Goal: Task Accomplishment & Management: Manage account settings

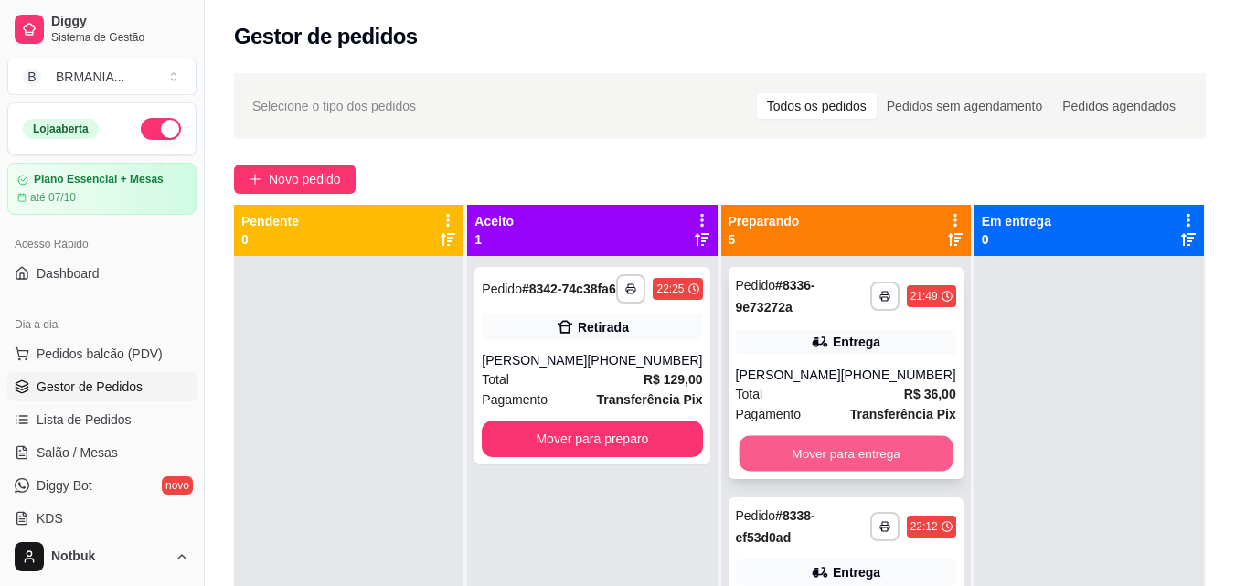
click at [851, 466] on button "Mover para entrega" at bounding box center [846, 454] width 214 height 36
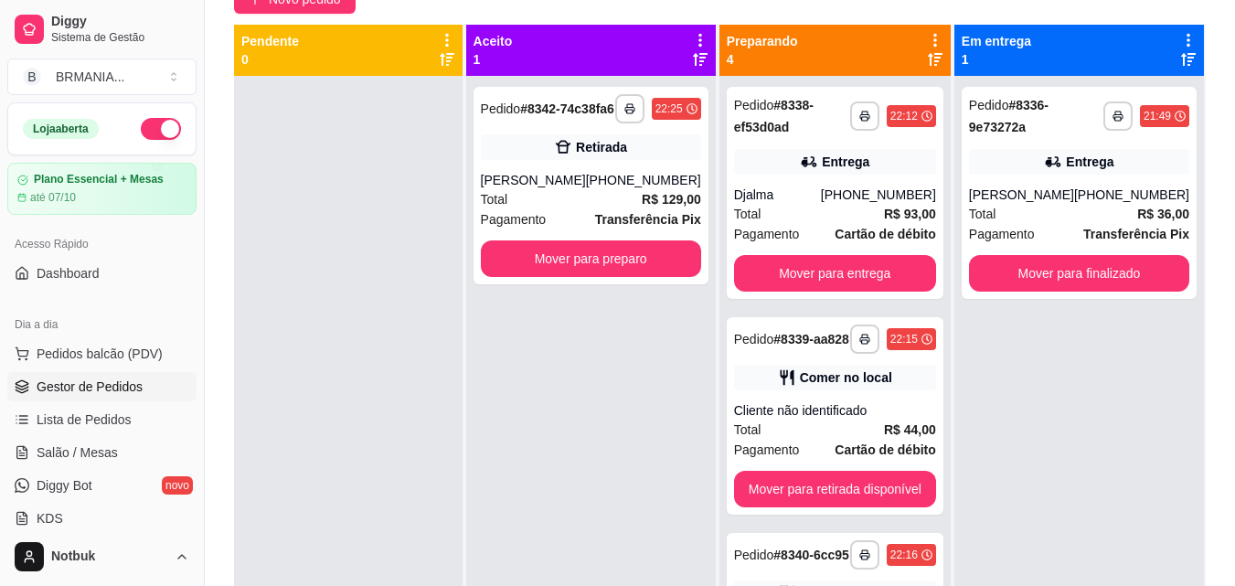
scroll to position [251, 0]
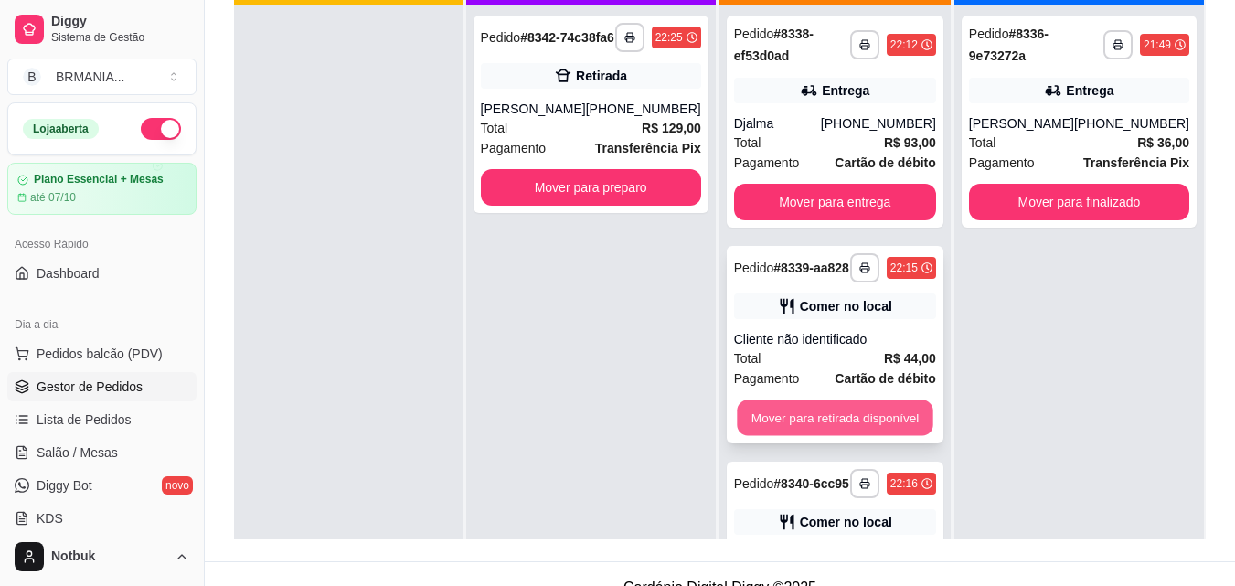
click at [870, 424] on button "Mover para retirada disponível" at bounding box center [835, 418] width 196 height 36
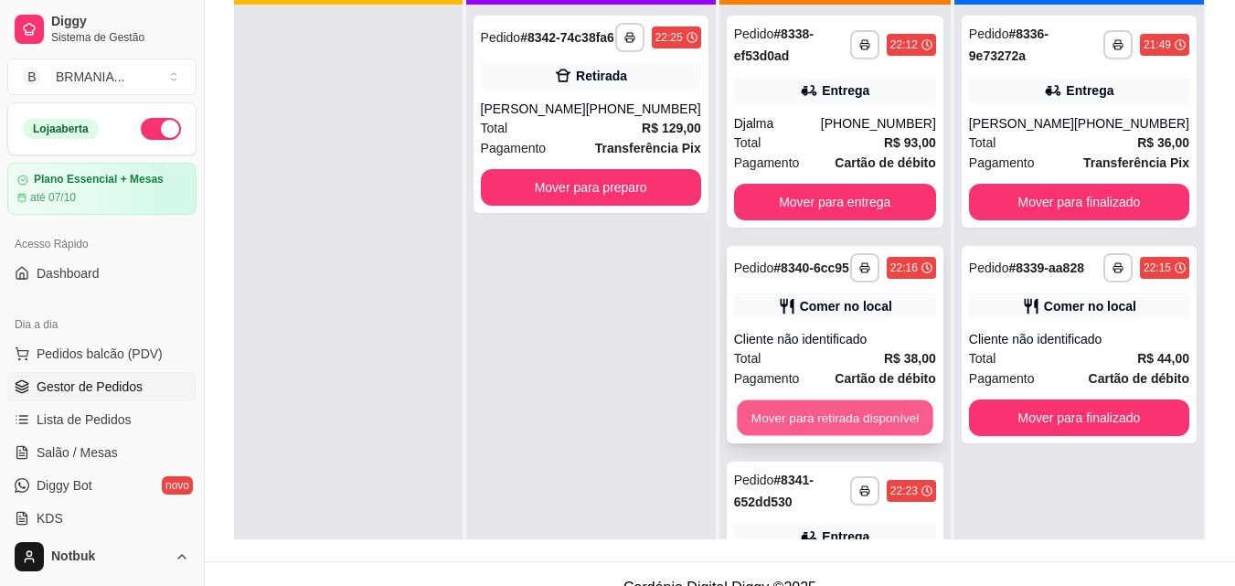
click at [860, 423] on button "Mover para retirada disponível" at bounding box center [835, 418] width 196 height 36
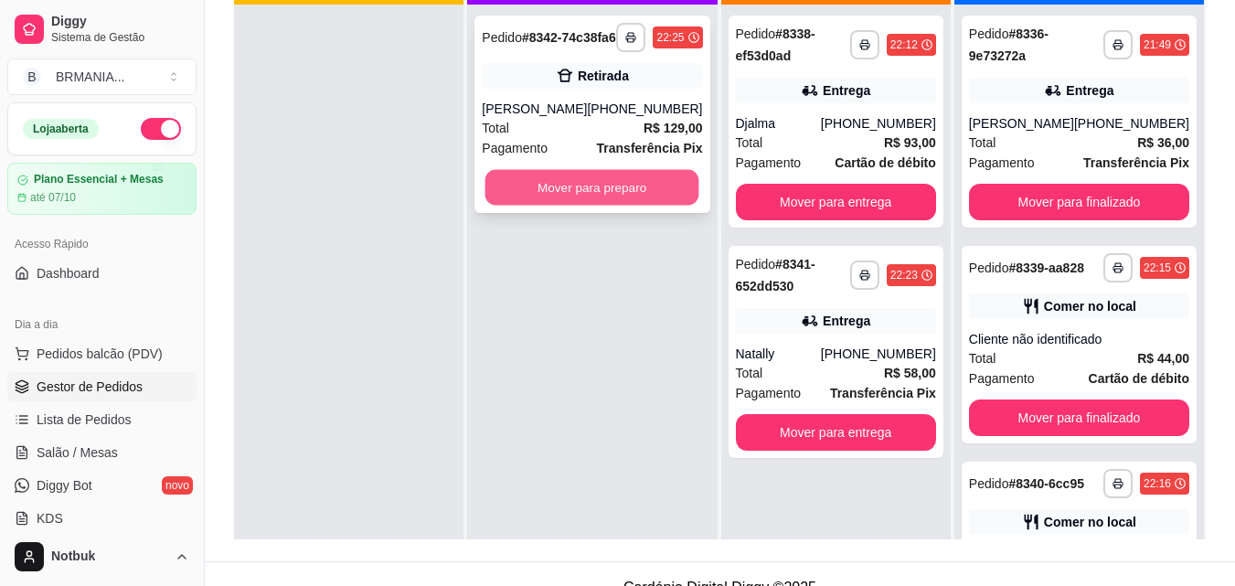
click at [624, 206] on button "Mover para preparo" at bounding box center [592, 188] width 214 height 36
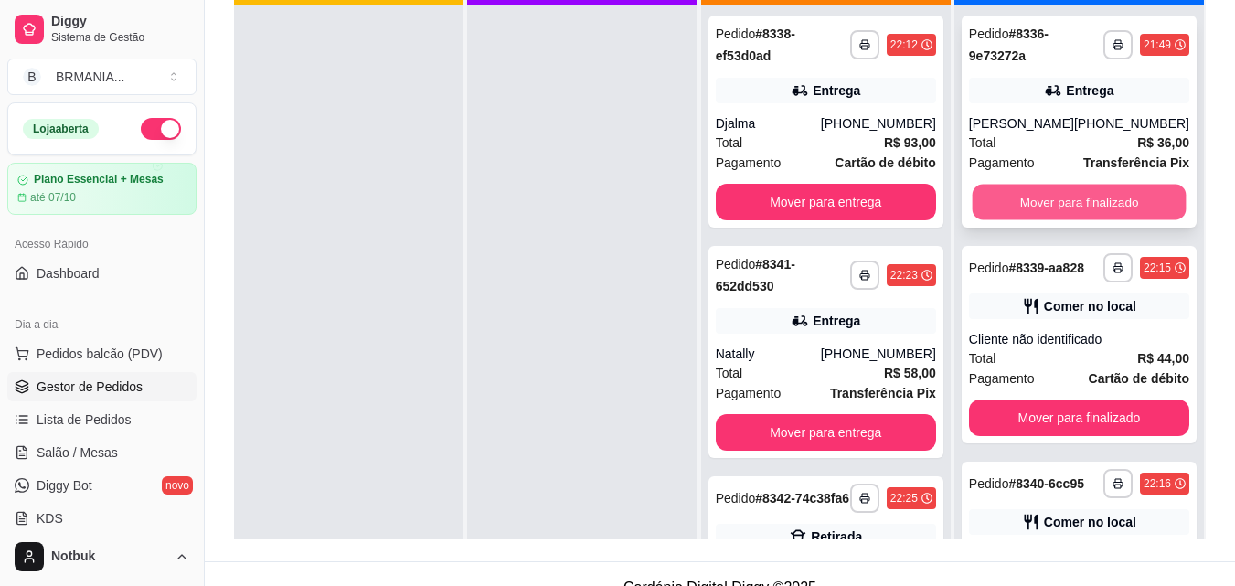
click at [1043, 208] on button "Mover para finalizado" at bounding box center [1079, 203] width 214 height 36
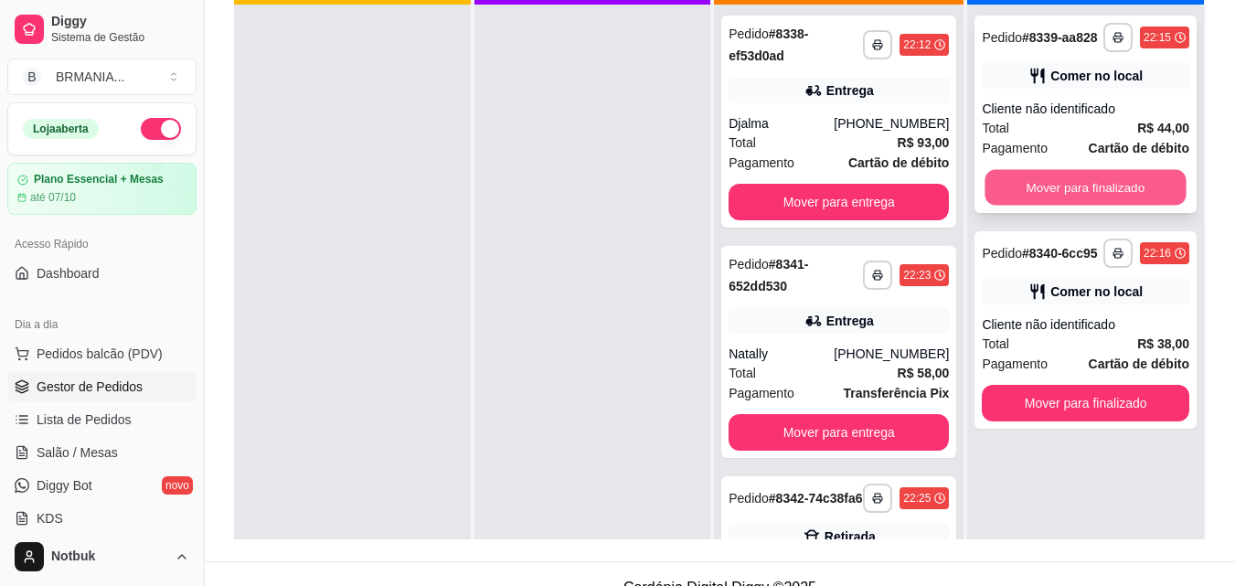
click at [1037, 177] on button "Mover para finalizado" at bounding box center [1086, 188] width 201 height 36
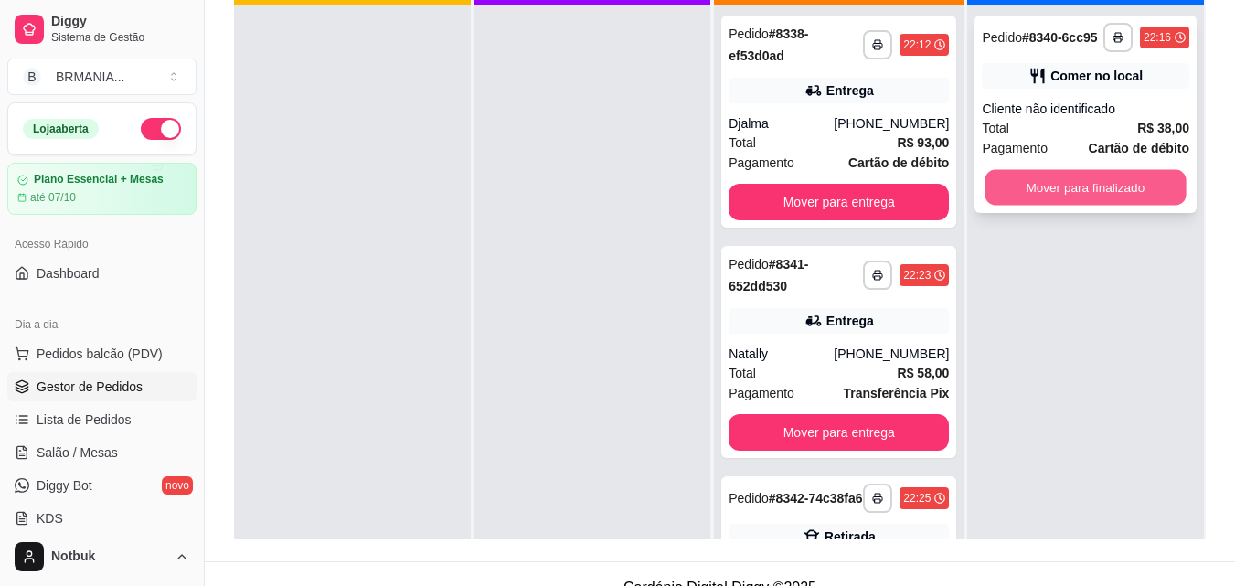
click at [1040, 182] on button "Mover para finalizado" at bounding box center [1086, 188] width 201 height 36
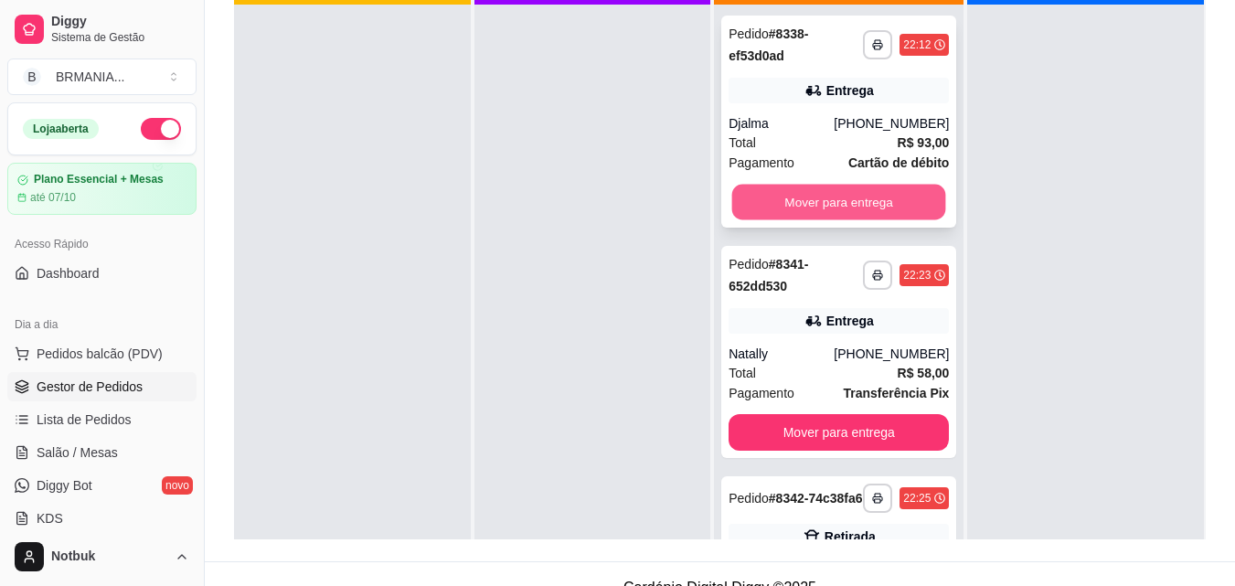
click at [892, 208] on button "Mover para entrega" at bounding box center [839, 203] width 214 height 36
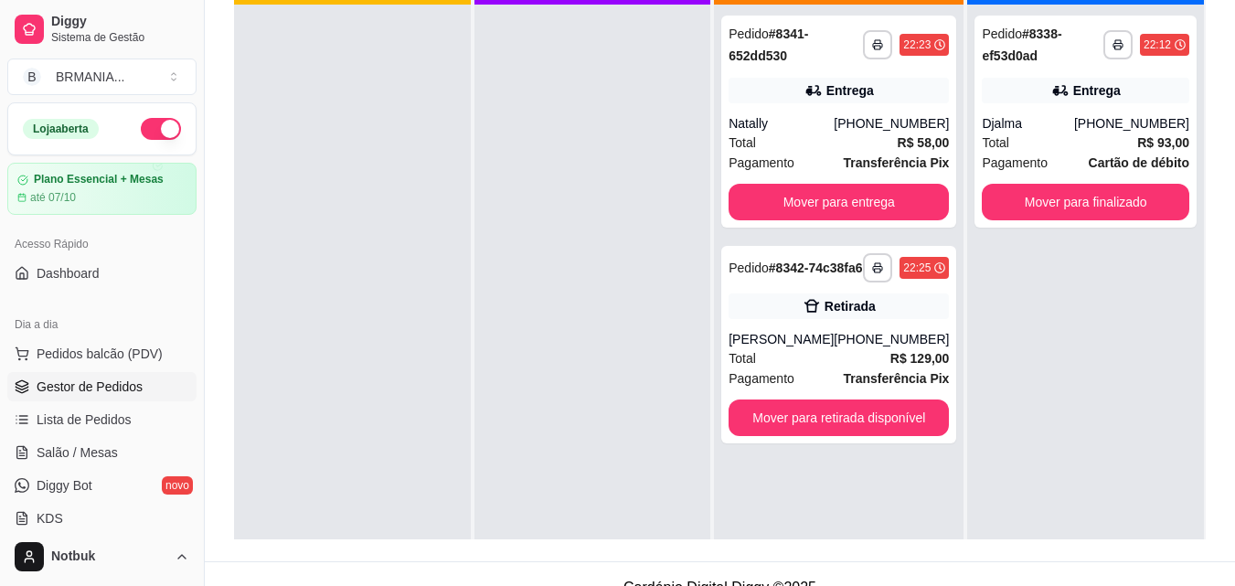
scroll to position [0, 0]
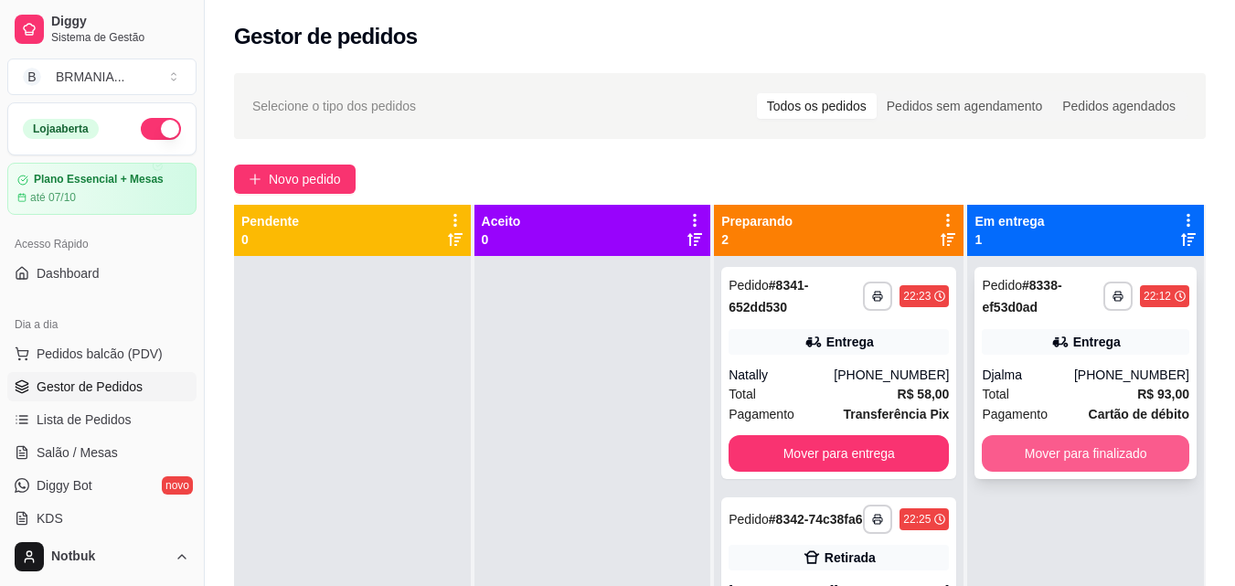
click at [1084, 454] on button "Mover para finalizado" at bounding box center [1086, 453] width 208 height 37
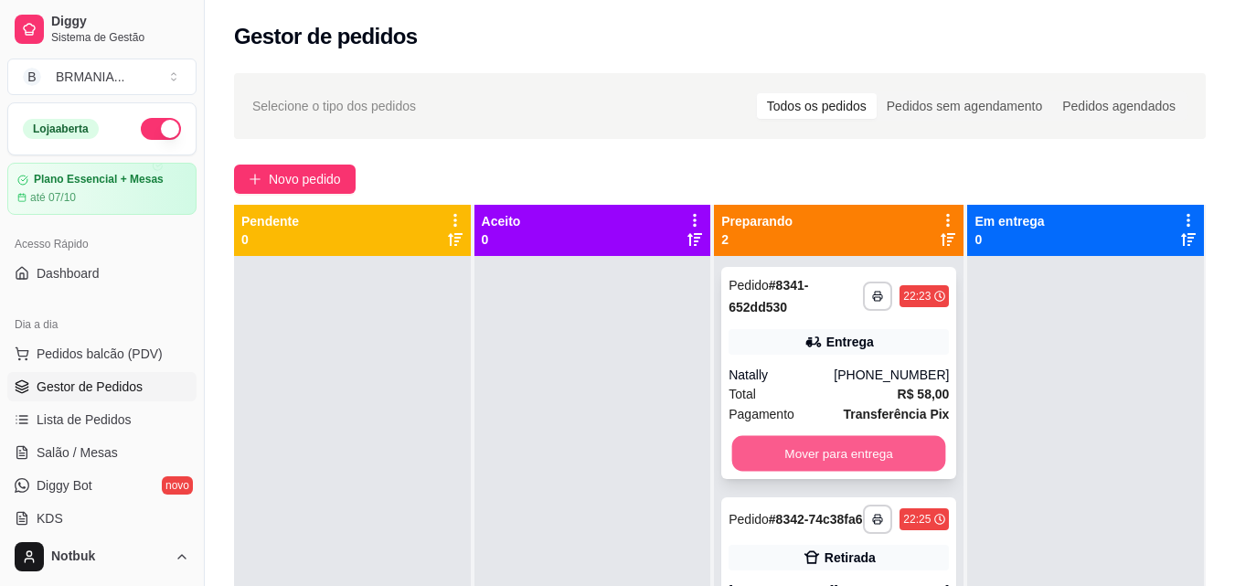
click at [809, 453] on button "Mover para entrega" at bounding box center [839, 454] width 214 height 36
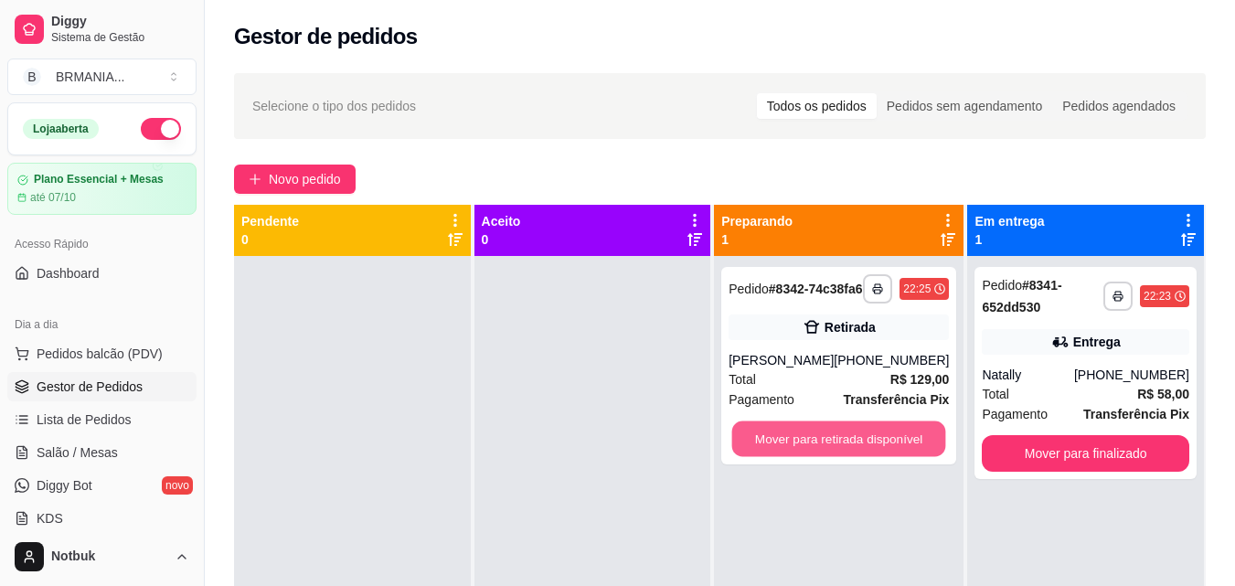
click at [809, 453] on button "Mover para retirada disponível" at bounding box center [839, 439] width 214 height 36
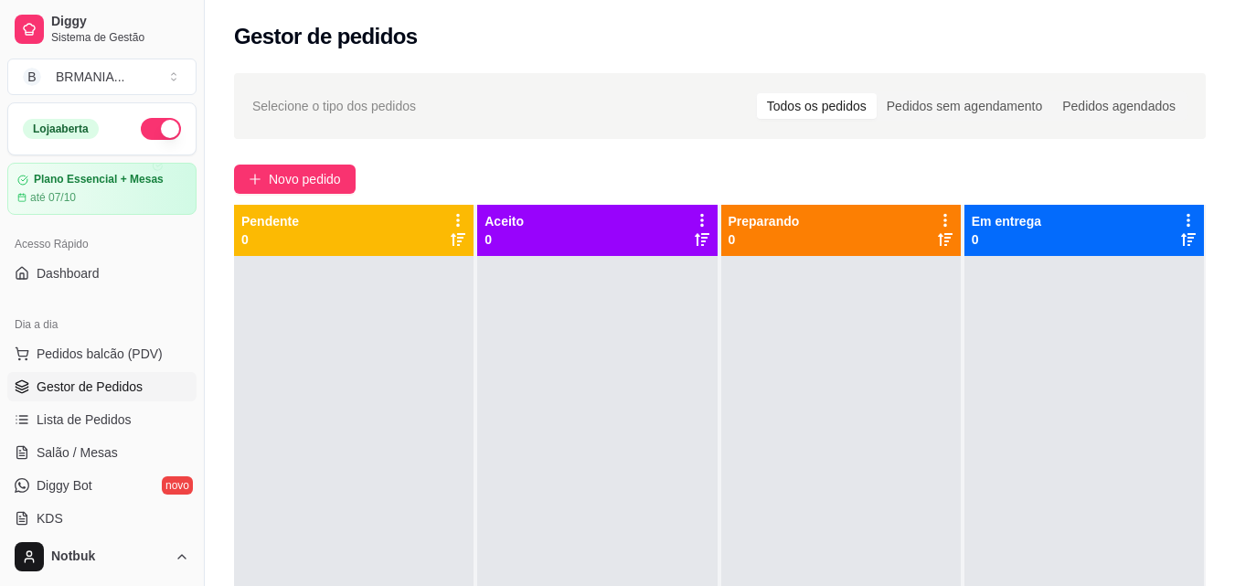
drag, startPoint x: 749, startPoint y: 174, endPoint x: 820, endPoint y: 141, distance: 78.5
click at [820, 141] on div "Selecione o tipo dos pedidos Todos os pedidos Pedidos sem agendamento Pedidos a…" at bounding box center [720, 437] width 1030 height 751
